Goal: Entertainment & Leisure: Consume media (video, audio)

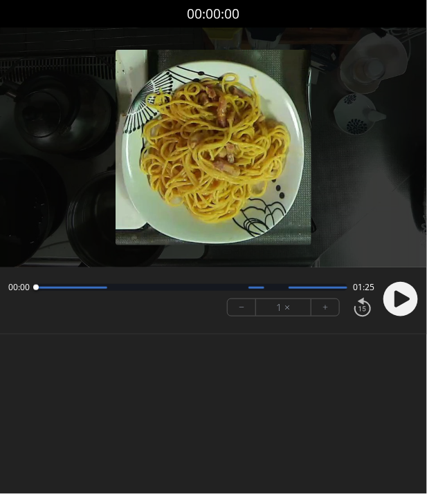
click at [403, 296] on icon at bounding box center [401, 299] width 15 height 17
drag, startPoint x: 41, startPoint y: 286, endPoint x: 55, endPoint y: 287, distance: 13.8
click at [55, 287] on div at bounding box center [54, 288] width 19 height 19
drag, startPoint x: 85, startPoint y: 288, endPoint x: 100, endPoint y: 288, distance: 15.2
click at [100, 288] on div at bounding box center [101, 288] width 6 height 6
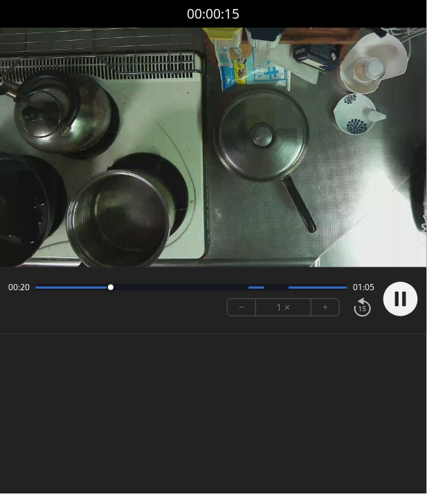
click at [317, 310] on button "+" at bounding box center [325, 307] width 28 height 17
click at [248, 302] on button "−" at bounding box center [241, 307] width 28 height 17
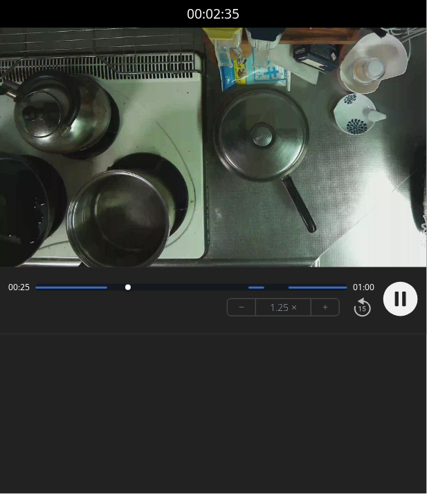
click at [248, 302] on button "−" at bounding box center [241, 307] width 28 height 17
click at [383, 298] on icon at bounding box center [400, 299] width 36 height 36
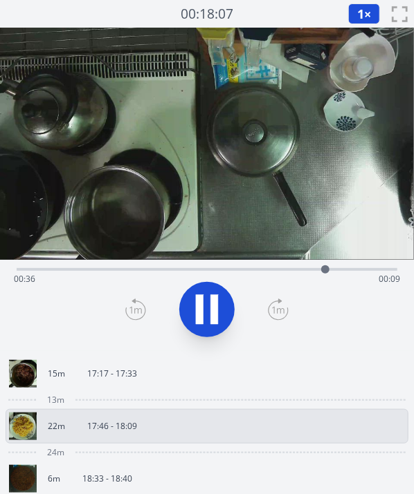
click at [212, 323] on icon at bounding box center [214, 310] width 8 height 30
click at [371, 9] on button "1 ×" at bounding box center [364, 13] width 32 height 21
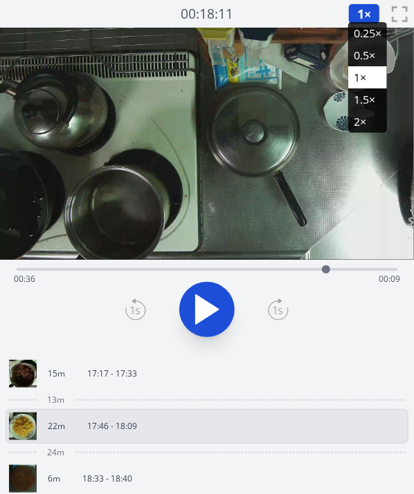
click at [355, 62] on li "0.5×" at bounding box center [367, 55] width 39 height 22
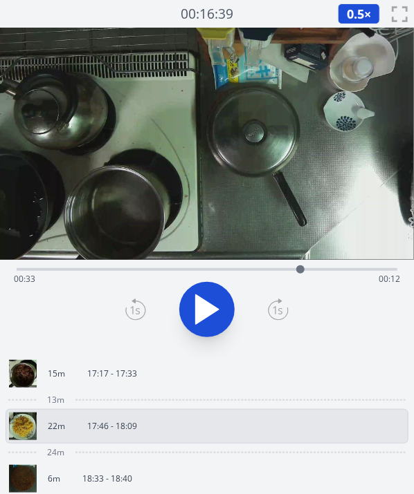
drag, startPoint x: 323, startPoint y: 263, endPoint x: 300, endPoint y: 266, distance: 23.0
click at [300, 266] on div at bounding box center [300, 269] width 21 height 21
click at [204, 293] on icon at bounding box center [206, 309] width 39 height 39
drag, startPoint x: 360, startPoint y: 271, endPoint x: 328, endPoint y: 277, distance: 31.7
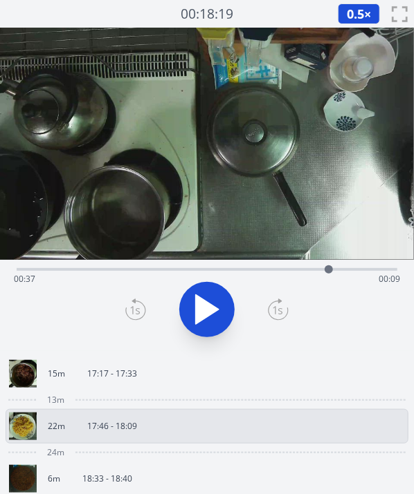
click at [328, 277] on div at bounding box center [328, 269] width 21 height 21
drag, startPoint x: 328, startPoint y: 272, endPoint x: 310, endPoint y: 279, distance: 19.3
click at [310, 279] on div at bounding box center [310, 269] width 21 height 21
drag, startPoint x: 308, startPoint y: 275, endPoint x: 346, endPoint y: 281, distance: 38.7
click at [346, 271] on div "Time elapsed: 00:39 Time remaining: 00:07" at bounding box center [207, 269] width 380 height 3
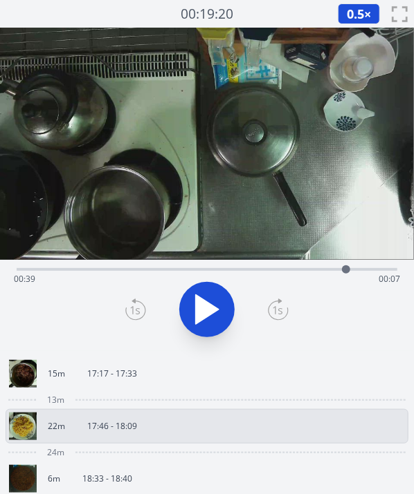
click at [346, 272] on div at bounding box center [346, 270] width 8 height 8
drag, startPoint x: 346, startPoint y: 272, endPoint x: 310, endPoint y: 275, distance: 36.1
click at [310, 275] on div at bounding box center [309, 269] width 21 height 21
drag, startPoint x: 310, startPoint y: 275, endPoint x: 322, endPoint y: 275, distance: 12.4
click at [322, 275] on div at bounding box center [322, 269] width 21 height 21
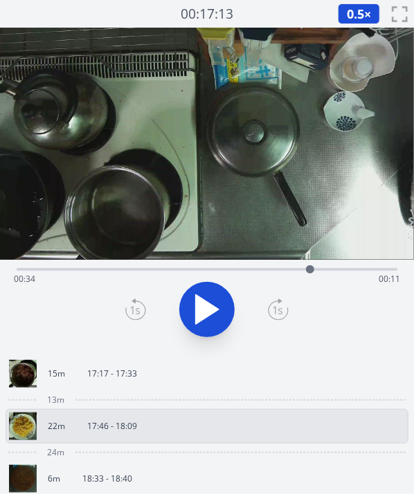
drag, startPoint x: 322, startPoint y: 275, endPoint x: 310, endPoint y: 277, distance: 12.8
click at [310, 277] on div at bounding box center [309, 269] width 21 height 21
click at [310, 278] on div at bounding box center [309, 269] width 21 height 21
click at [316, 272] on div at bounding box center [316, 270] width 8 height 8
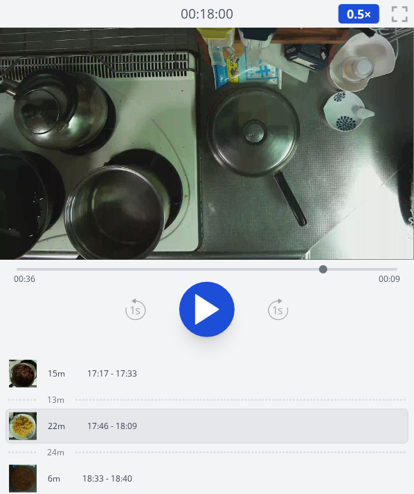
drag, startPoint x: 316, startPoint y: 272, endPoint x: 325, endPoint y: 273, distance: 9.0
click at [325, 273] on div at bounding box center [323, 270] width 8 height 8
click at [111, 268] on div "Time elapsed: 00:36 Time remaining: 00:09" at bounding box center [207, 279] width 386 height 22
drag, startPoint x: 111, startPoint y: 268, endPoint x: 185, endPoint y: 269, distance: 74.7
click at [185, 269] on div at bounding box center [184, 270] width 8 height 8
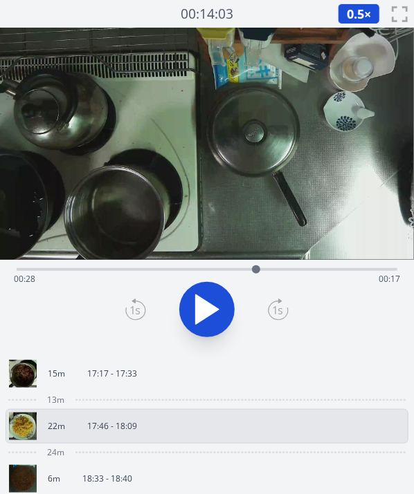
drag, startPoint x: 185, startPoint y: 269, endPoint x: 256, endPoint y: 267, distance: 70.6
click at [256, 267] on div at bounding box center [256, 270] width 8 height 8
click at [66, 300] on div at bounding box center [206, 310] width 397 height 66
drag, startPoint x: 257, startPoint y: 269, endPoint x: 342, endPoint y: 269, distance: 85.1
click at [342, 269] on div at bounding box center [339, 270] width 8 height 8
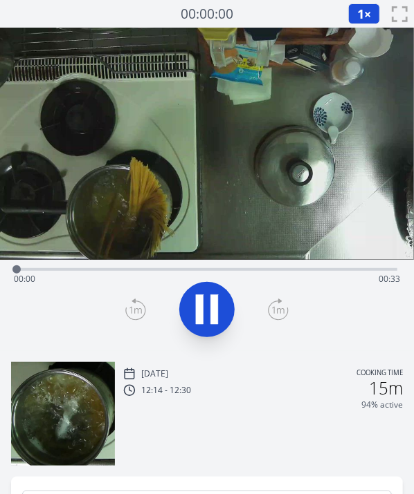
click at [356, 12] on button "1 ×" at bounding box center [364, 13] width 32 height 21
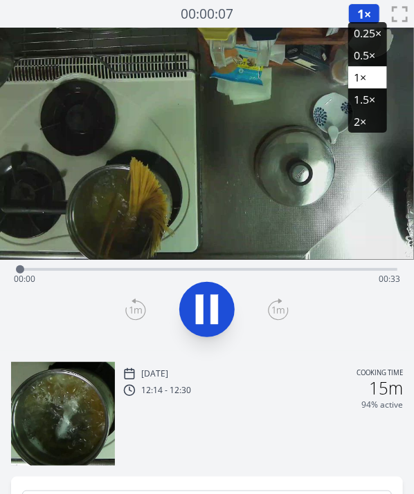
click at [358, 129] on li "2×" at bounding box center [367, 122] width 39 height 22
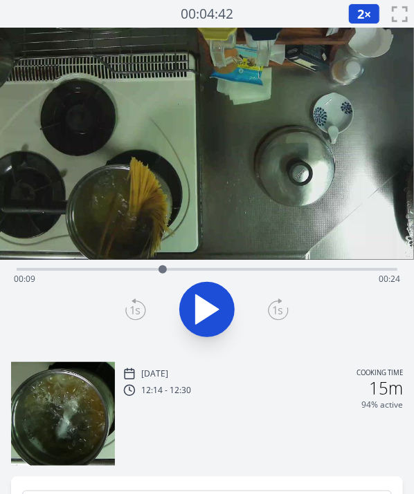
drag, startPoint x: 44, startPoint y: 269, endPoint x: 162, endPoint y: 261, distance: 118.5
click at [162, 261] on div at bounding box center [162, 269] width 21 height 21
click at [216, 304] on icon at bounding box center [214, 310] width 8 height 30
drag, startPoint x: 329, startPoint y: 267, endPoint x: 292, endPoint y: 275, distance: 38.1
click at [292, 275] on div at bounding box center [291, 269] width 21 height 21
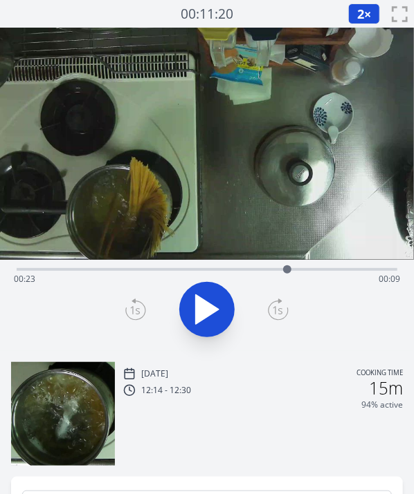
click at [286, 275] on div at bounding box center [287, 269] width 21 height 21
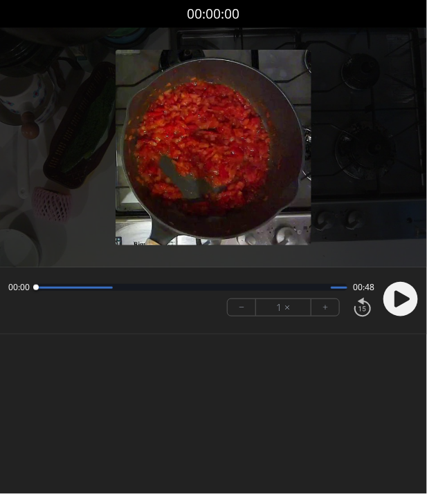
click at [397, 288] on circle at bounding box center [400, 299] width 35 height 35
click at [109, 357] on body "Discard Recording? You will not be able to recover this once discarded. Cancel …" at bounding box center [213, 247] width 427 height 494
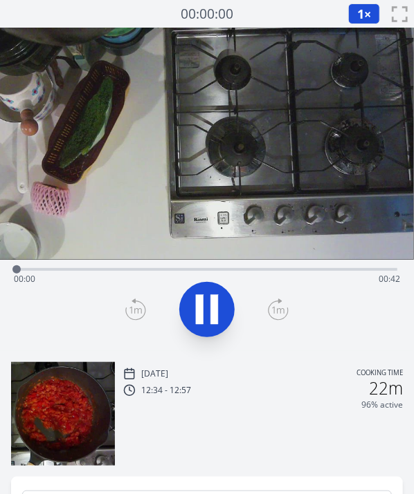
click at [222, 312] on icon at bounding box center [206, 309] width 39 height 39
click at [144, 145] on video at bounding box center [207, 144] width 414 height 232
drag, startPoint x: 335, startPoint y: 270, endPoint x: 350, endPoint y: 275, distance: 15.3
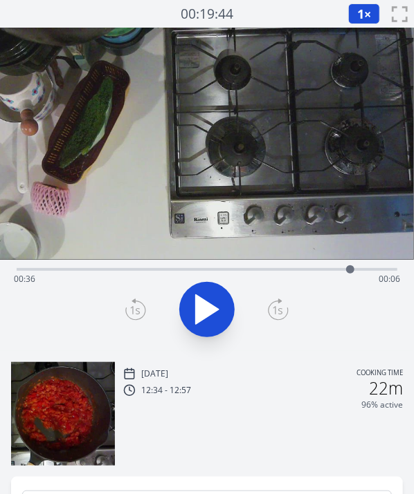
click at [350, 275] on div at bounding box center [350, 269] width 21 height 21
drag, startPoint x: 350, startPoint y: 275, endPoint x: 366, endPoint y: 277, distance: 16.7
click at [366, 277] on div at bounding box center [365, 269] width 21 height 21
click at [142, 142] on video at bounding box center [207, 144] width 414 height 232
click at [136, 149] on video at bounding box center [207, 144] width 414 height 232
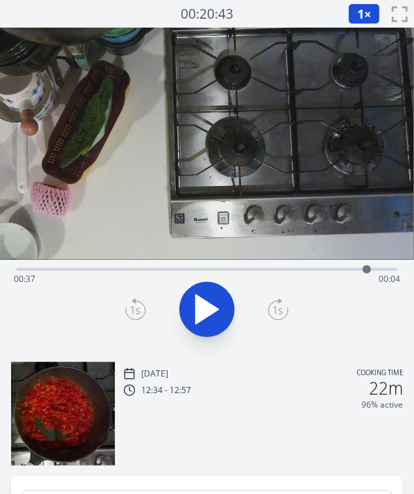
click at [159, 206] on video at bounding box center [207, 144] width 414 height 232
drag, startPoint x: 373, startPoint y: 269, endPoint x: 242, endPoint y: 275, distance: 130.8
click at [242, 275] on div at bounding box center [240, 269] width 21 height 21
click at [146, 191] on video at bounding box center [207, 144] width 414 height 232
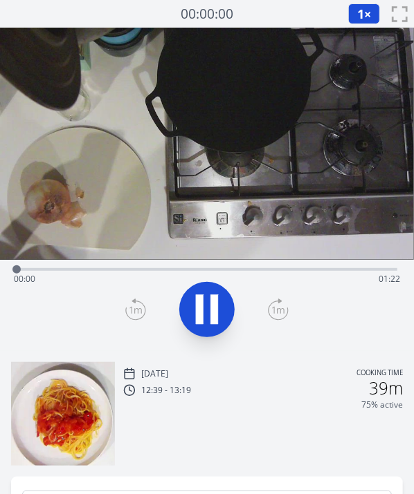
click at [209, 317] on icon at bounding box center [206, 309] width 39 height 39
drag, startPoint x: 24, startPoint y: 268, endPoint x: 107, endPoint y: 270, distance: 83.7
click at [59, 270] on div at bounding box center [48, 269] width 21 height 21
click at [113, 160] on video at bounding box center [207, 144] width 414 height 232
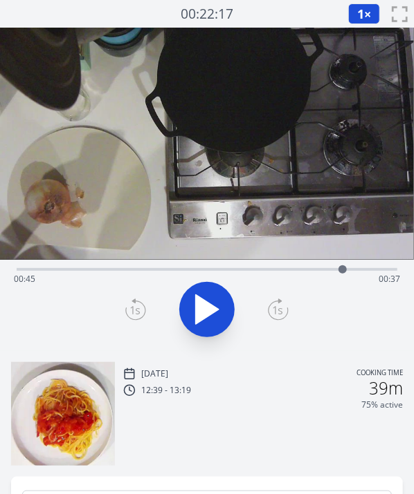
drag, startPoint x: 228, startPoint y: 271, endPoint x: 344, endPoint y: 285, distance: 116.3
click at [344, 271] on div "Time elapsed: 00:45 Time remaining: 00:37" at bounding box center [207, 269] width 380 height 3
click at [224, 308] on icon at bounding box center [206, 309] width 39 height 39
